Goal: Task Accomplishment & Management: Manage account settings

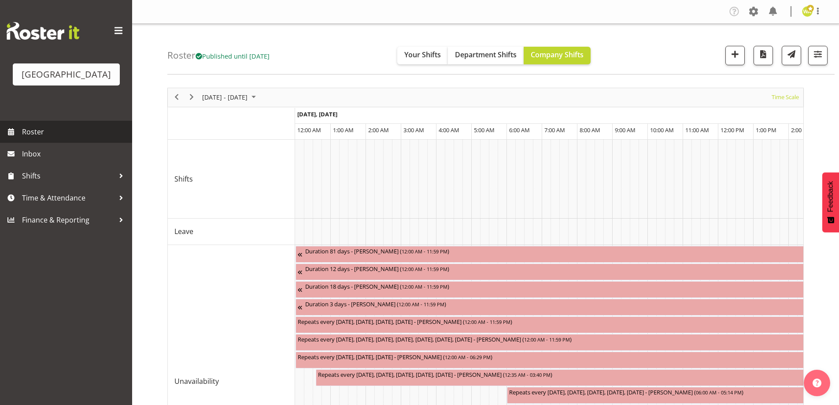
click at [50, 138] on span "Roster" at bounding box center [75, 131] width 106 height 13
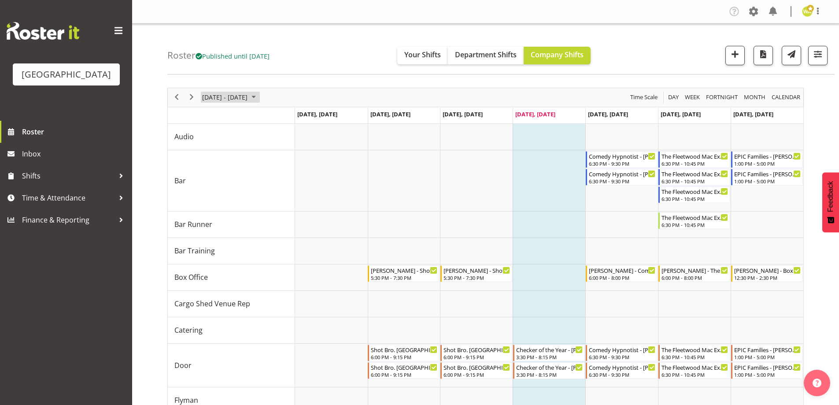
click at [248, 97] on span "[DATE] - [DATE]" at bounding box center [224, 97] width 47 height 11
click at [254, 182] on span "16" at bounding box center [253, 179] width 13 height 13
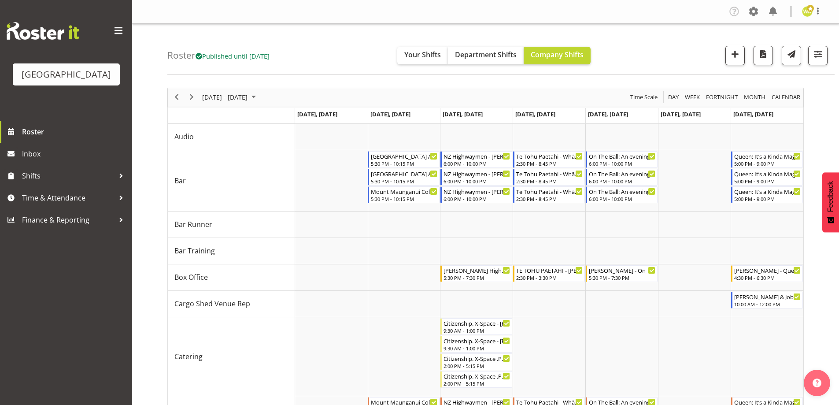
click at [654, 35] on div "Roster Published until Oct 26, 2025 Your Shifts Department Shifts Company Shift…" at bounding box center [500, 49] width 667 height 51
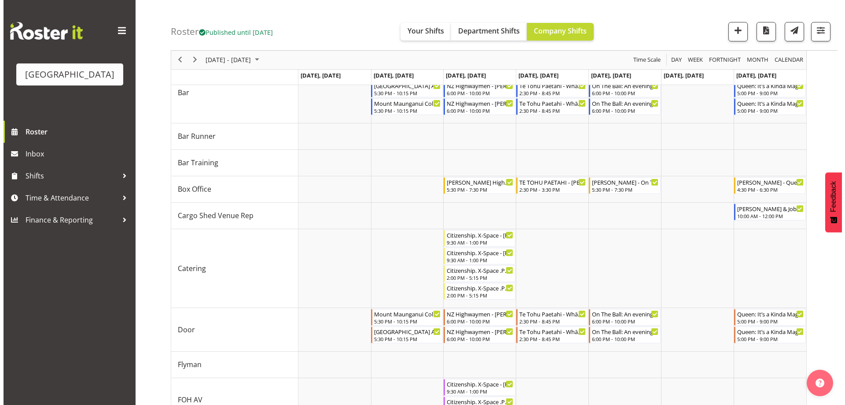
scroll to position [132, 0]
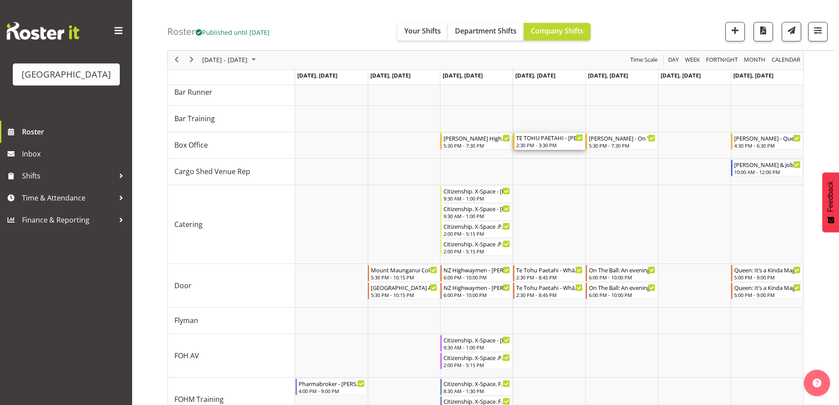
click at [553, 141] on div "TE TOHU PAETAHI - Wendy Auld" at bounding box center [549, 137] width 67 height 9
click at [0, 0] on div at bounding box center [0, 0] width 0 height 0
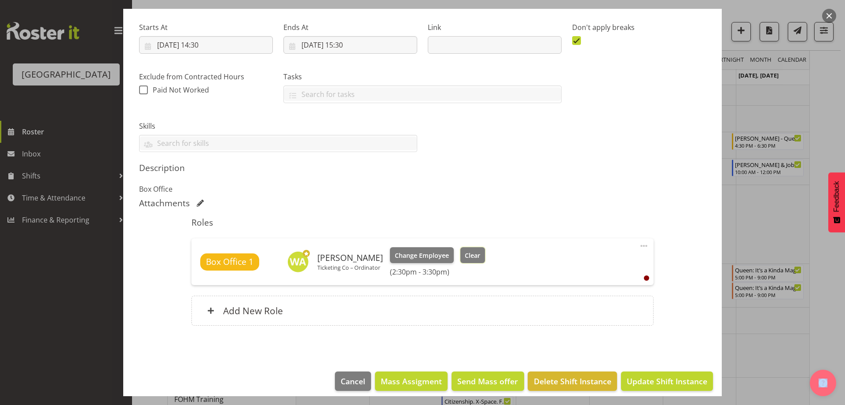
click at [472, 260] on button "Clear" at bounding box center [473, 255] width 25 height 16
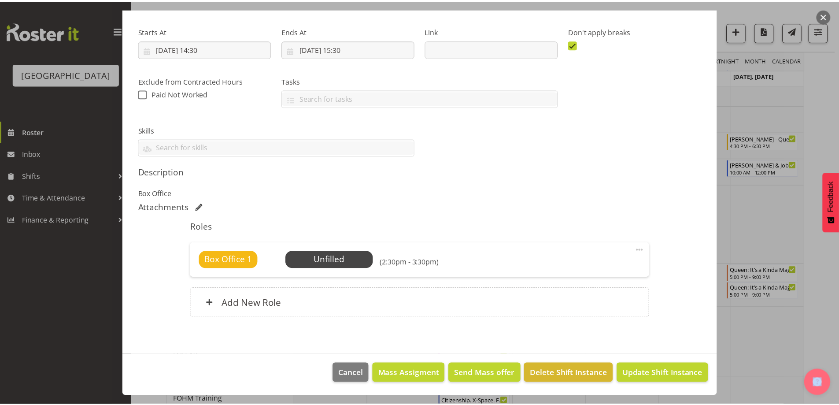
scroll to position [128, 0]
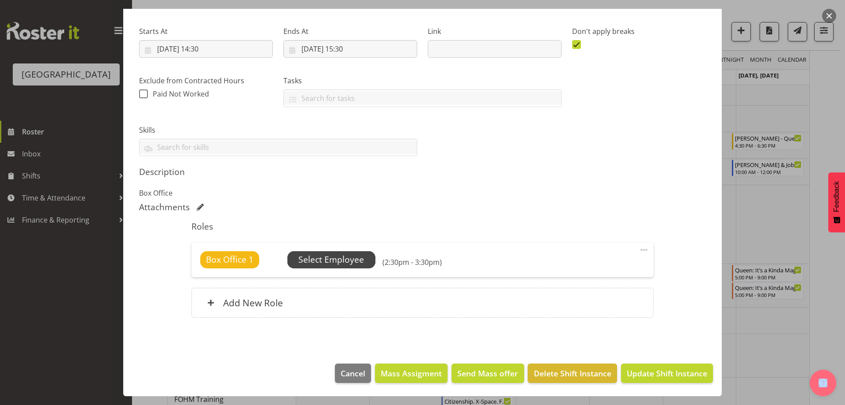
click at [339, 257] on span "Select Employee" at bounding box center [332, 259] width 66 height 13
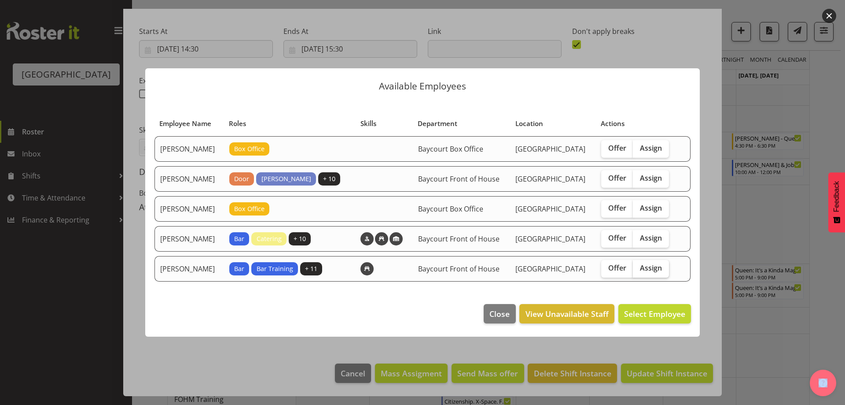
click at [657, 269] on label "Assign" at bounding box center [651, 269] width 36 height 18
click at [639, 269] on input "Assign" at bounding box center [636, 268] width 6 height 6
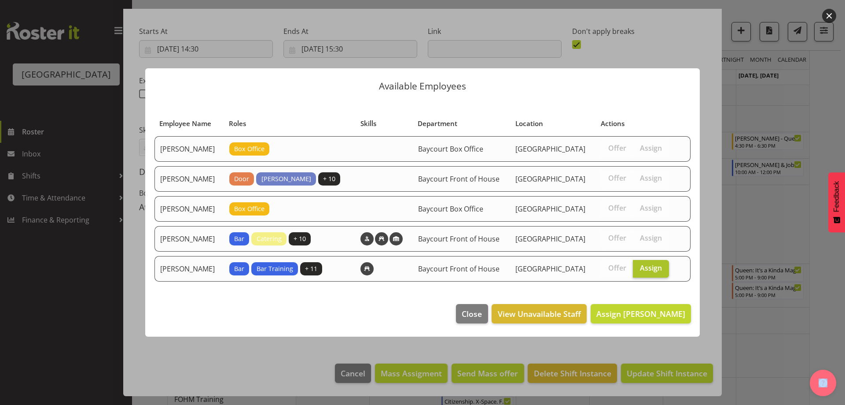
click at [657, 271] on span "Assign" at bounding box center [651, 267] width 22 height 9
click at [639, 271] on input "Assign" at bounding box center [636, 268] width 6 height 6
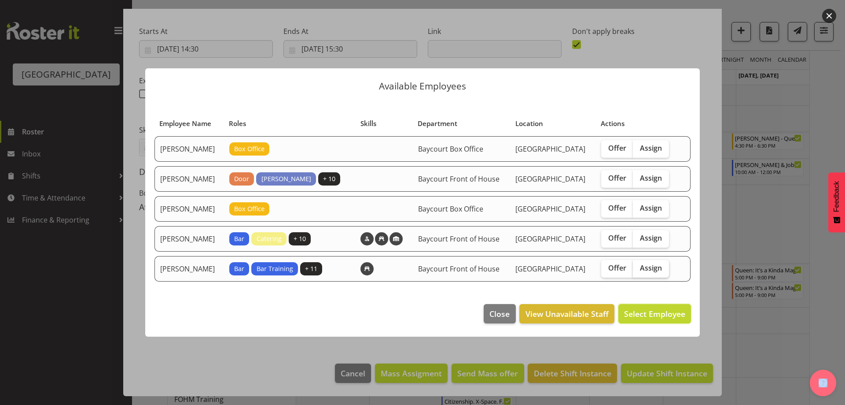
drag, startPoint x: 668, startPoint y: 323, endPoint x: 649, endPoint y: 283, distance: 44.3
click at [520, 240] on div "Available Employees Employee Name Roles Skills Department Location Actions Davi…" at bounding box center [423, 202] width 572 height 312
click at [658, 272] on span "Assign" at bounding box center [651, 267] width 22 height 9
click at [639, 271] on input "Assign" at bounding box center [636, 268] width 6 height 6
click at [658, 272] on span "Assign" at bounding box center [651, 267] width 22 height 9
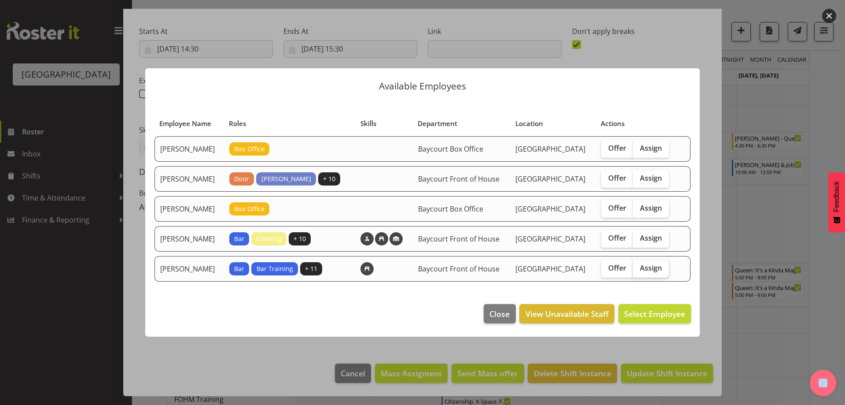
click at [639, 271] on input "Assign" at bounding box center [636, 268] width 6 height 6
click at [659, 272] on span "Assign" at bounding box center [651, 267] width 22 height 9
click at [639, 271] on input "Assign" at bounding box center [636, 268] width 6 height 6
checkbox input "true"
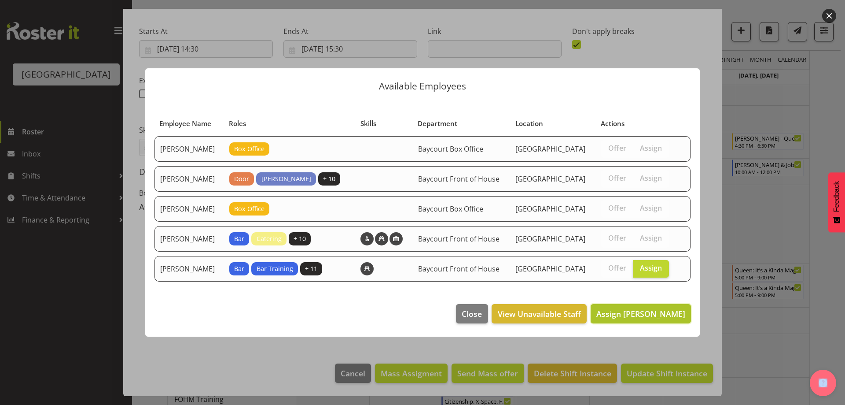
click at [665, 319] on span "Assign Valerie Donaldson" at bounding box center [641, 313] width 89 height 11
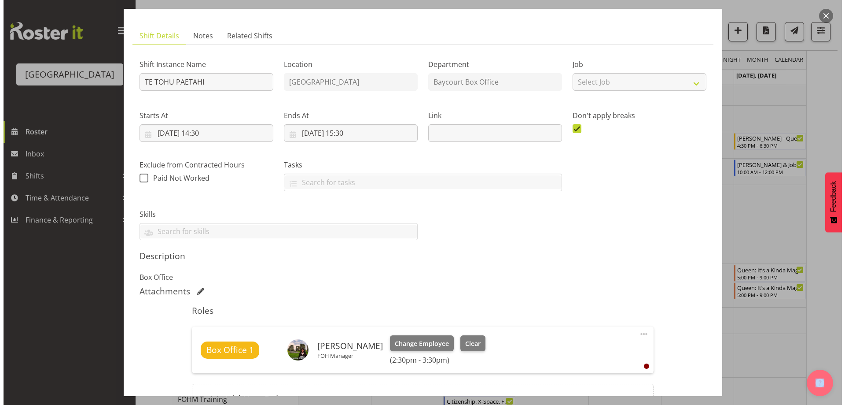
scroll to position [0, 0]
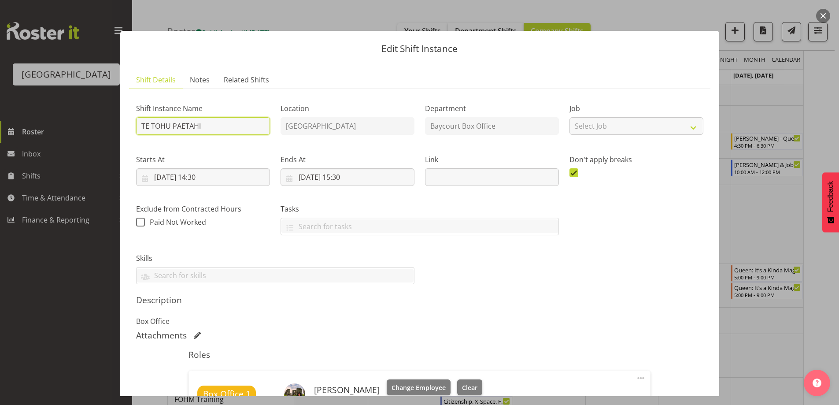
click at [141, 122] on input "TE TOHU PAETAHI" at bounding box center [203, 126] width 134 height 18
type input "VALERIE - TE TOHU PAETAHI"
drag, startPoint x: 438, startPoint y: 150, endPoint x: 474, endPoint y: 162, distance: 38.0
click at [474, 162] on div "Shift Instance Name VALERIE - TE TOHU PAETAHI Location Baycourt Community and A…" at bounding box center [420, 190] width 578 height 199
drag, startPoint x: 1, startPoint y: 317, endPoint x: 32, endPoint y: 388, distance: 77.9
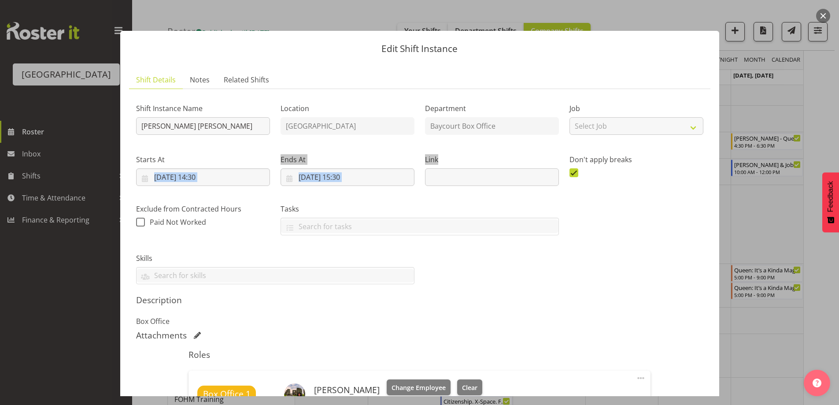
click at [32, 390] on div at bounding box center [419, 202] width 839 height 405
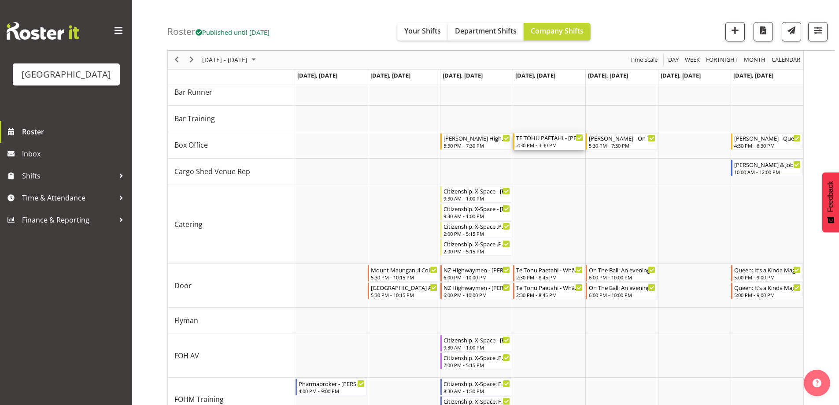
click at [543, 139] on div "TE TOHU PAETAHI - Wendy Auld" at bounding box center [549, 137] width 67 height 9
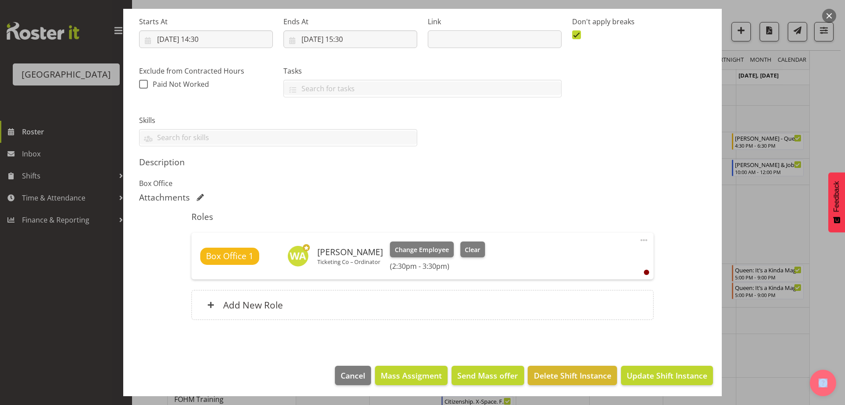
scroll to position [140, 0]
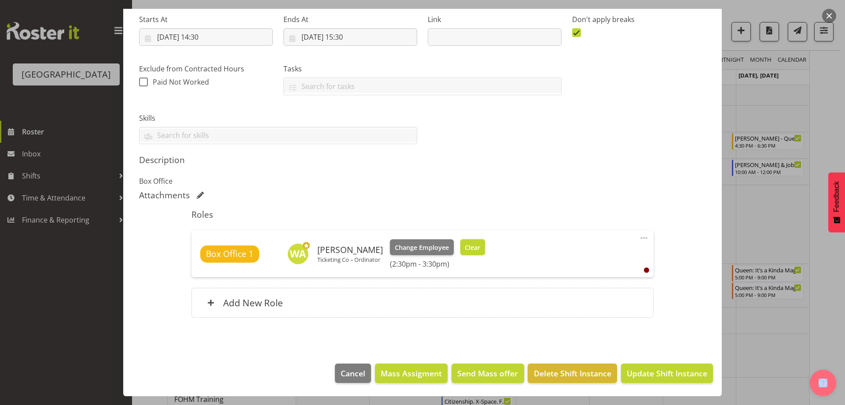
click at [467, 250] on span "Clear" at bounding box center [472, 248] width 15 height 10
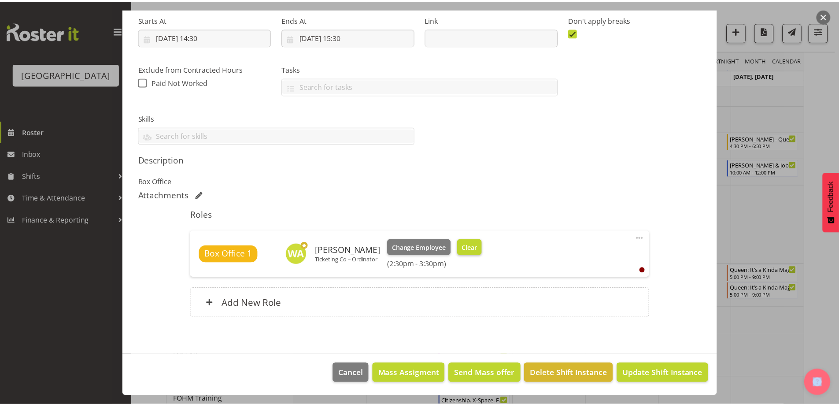
scroll to position [128, 0]
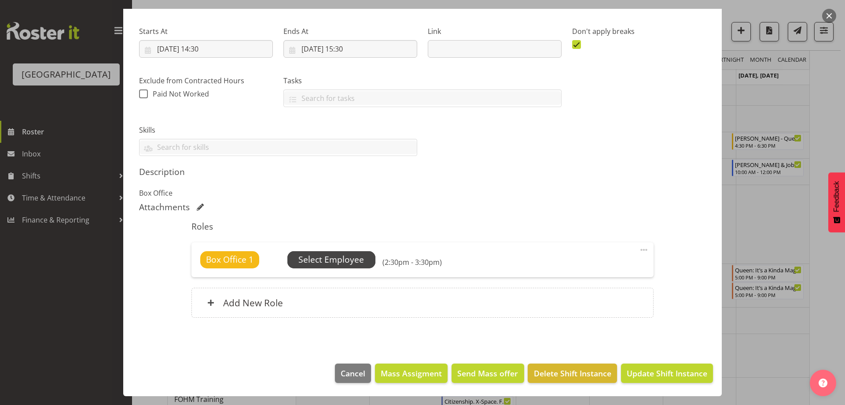
click at [349, 264] on span "Select Employee" at bounding box center [332, 259] width 66 height 13
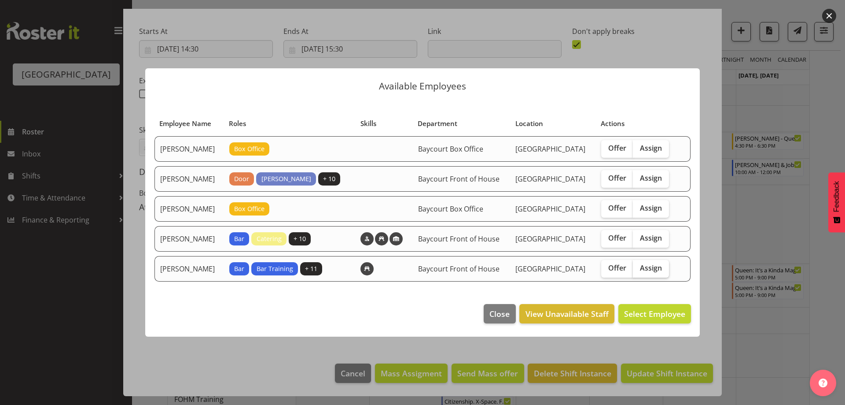
click at [652, 272] on span "Assign" at bounding box center [651, 267] width 22 height 9
click at [639, 271] on input "Assign" at bounding box center [636, 268] width 6 height 6
click at [652, 272] on span "Assign" at bounding box center [651, 267] width 22 height 9
click at [639, 271] on input "Assign" at bounding box center [636, 268] width 6 height 6
click at [665, 319] on span "Select Employee" at bounding box center [654, 313] width 61 height 11
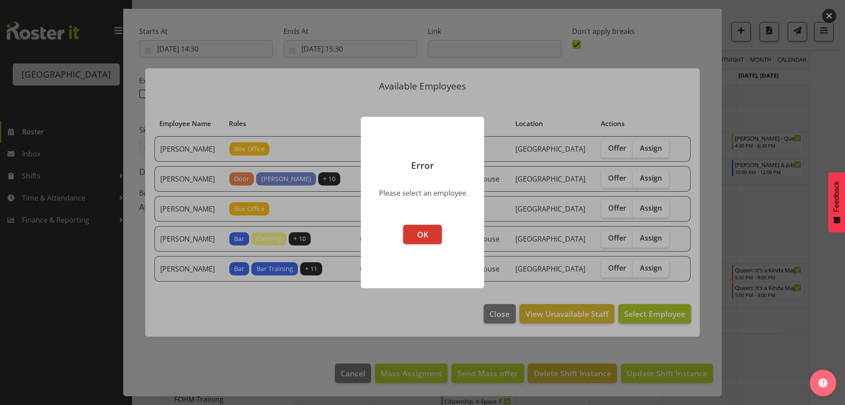
click at [665, 319] on div at bounding box center [422, 202] width 845 height 405
click at [424, 236] on span "OK" at bounding box center [422, 234] width 11 height 11
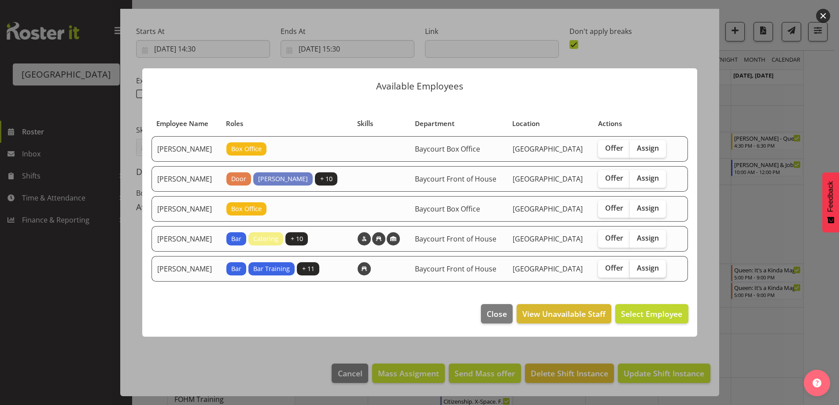
click at [666, 271] on label "Assign" at bounding box center [648, 269] width 36 height 18
click at [635, 271] on input "Assign" at bounding box center [633, 268] width 6 height 6
checkbox input "true"
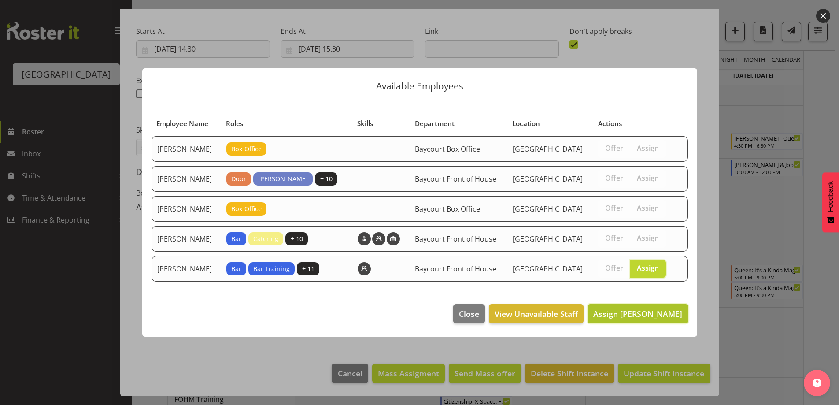
click at [655, 319] on span "Assign Valerie Donaldson" at bounding box center [637, 313] width 89 height 11
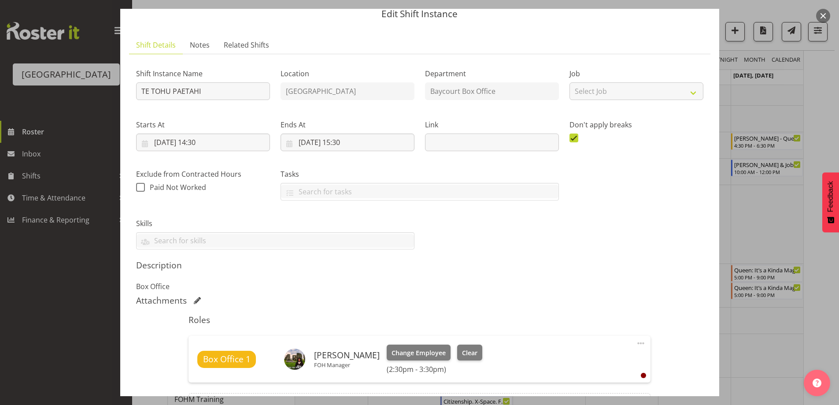
scroll to position [0, 0]
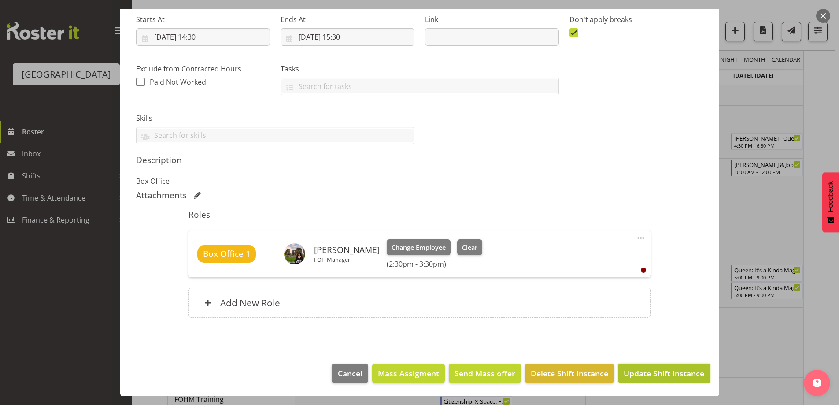
click at [671, 373] on span "Update Shift Instance" at bounding box center [664, 372] width 81 height 11
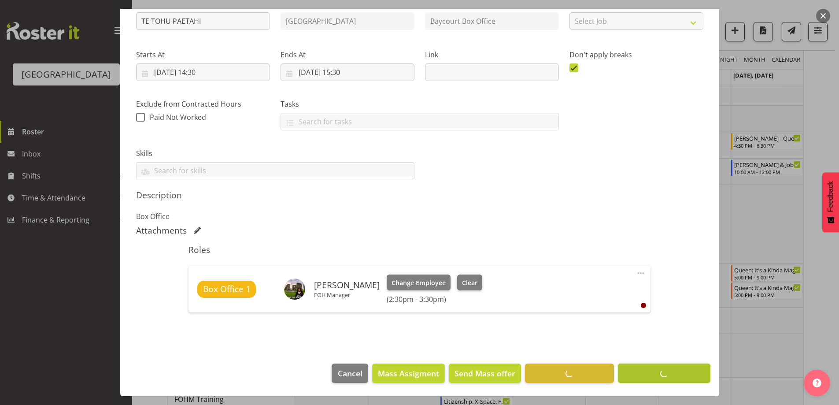
scroll to position [105, 0]
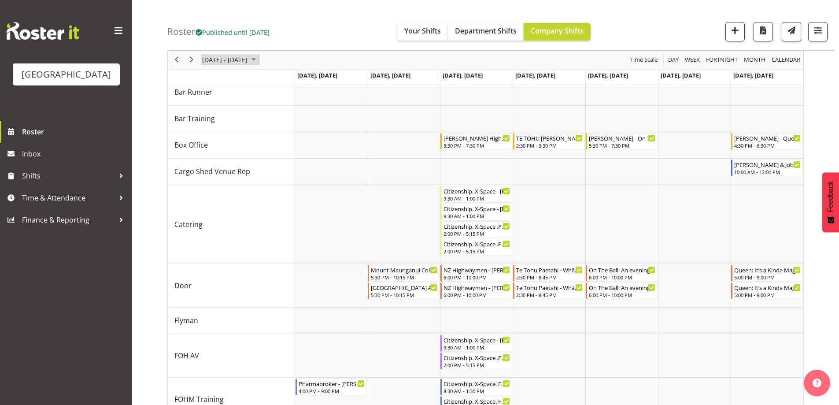
click at [248, 62] on span "October 13 - 19, 2025" at bounding box center [224, 60] width 47 height 11
click at [248, 59] on span "October 13 - 19, 2025" at bounding box center [224, 60] width 47 height 11
click at [213, 160] on span "20" at bounding box center [211, 157] width 13 height 13
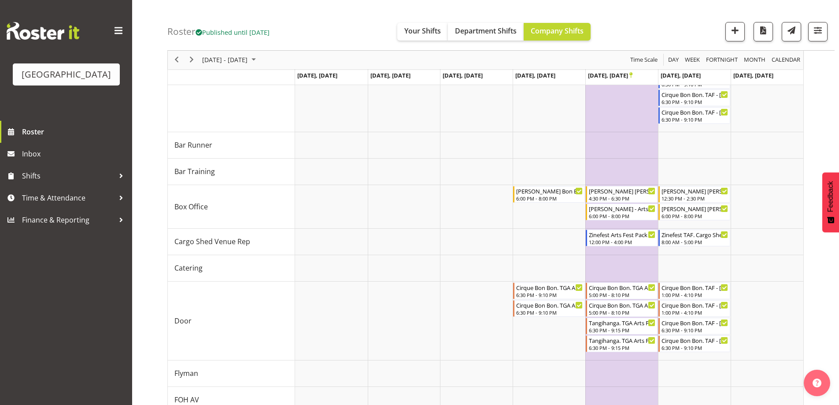
click at [307, 18] on div "Roster Published until Oct 26, 2025 Your Shifts Department Shifts Company Shift…" at bounding box center [500, 25] width 667 height 51
click at [244, 61] on span "October 20 - 26, 2025" at bounding box center [224, 60] width 47 height 11
click at [240, 166] on span "29" at bounding box center [239, 172] width 13 height 13
click at [0, 0] on div "Timeline Week of October 20, 2025" at bounding box center [0, 0] width 0 height 0
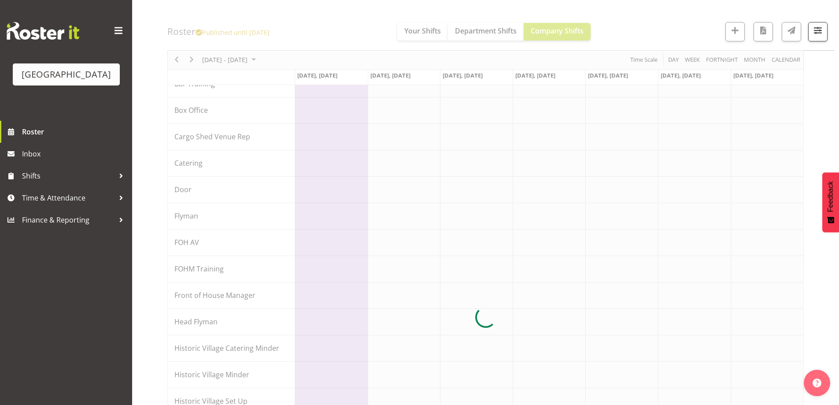
scroll to position [122, 0]
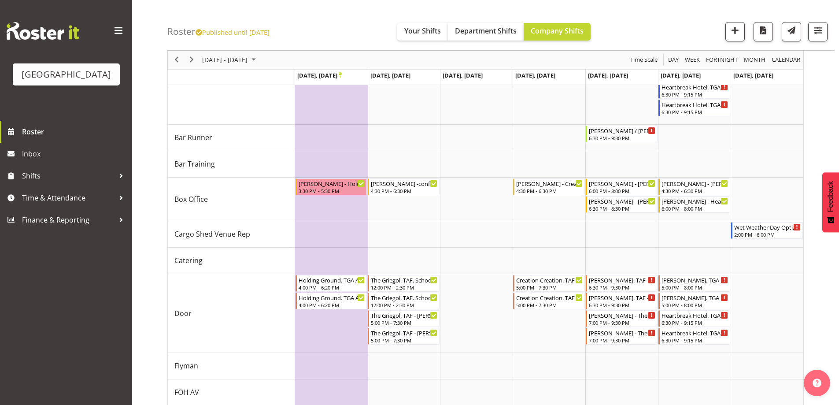
click at [334, 22] on div "Roster Published until Oct 26, 2025 Your Shifts Department Shifts Company Shift…" at bounding box center [500, 25] width 667 height 51
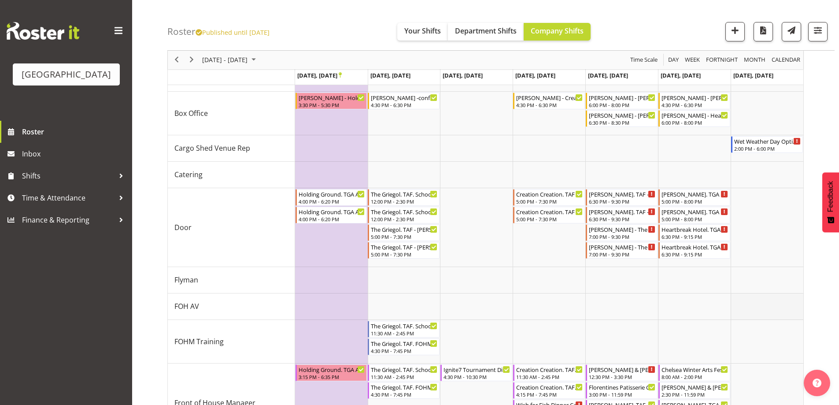
scroll to position [34, 0]
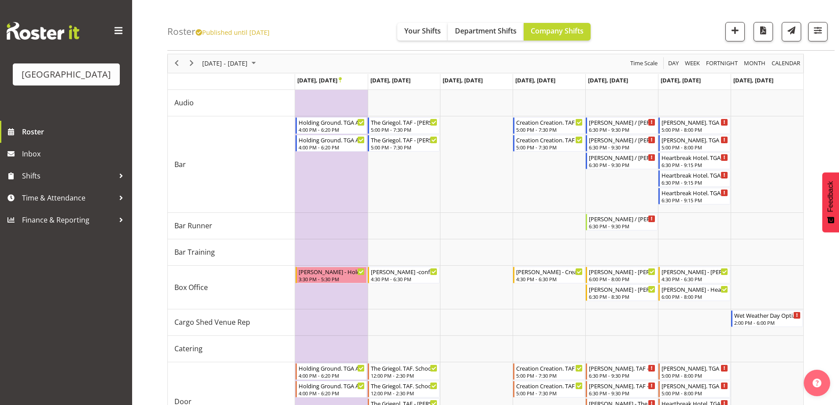
click at [331, 23] on div "Roster Published until Oct 26, 2025 Your Shifts Department Shifts Company Shift…" at bounding box center [500, 25] width 667 height 51
click at [248, 63] on span "Oct 27 - Nov 02, 2025" at bounding box center [224, 63] width 47 height 11
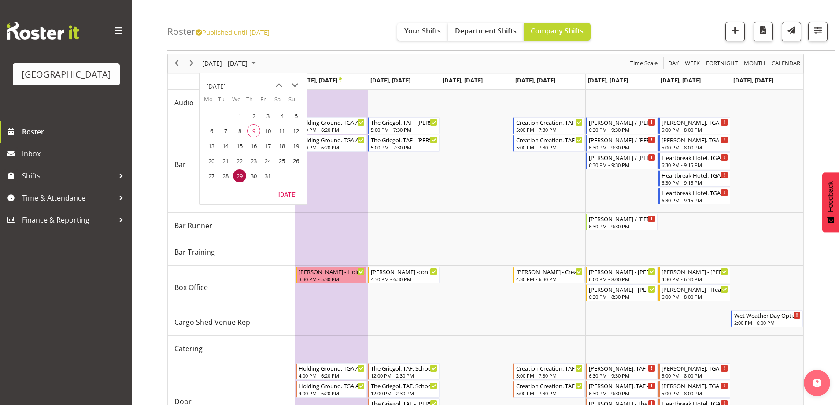
click at [320, 14] on div "Roster Published until Oct 26, 2025 Your Shifts Department Shifts Company Shift…" at bounding box center [500, 25] width 667 height 51
